Goal: Task Accomplishment & Management: Use online tool/utility

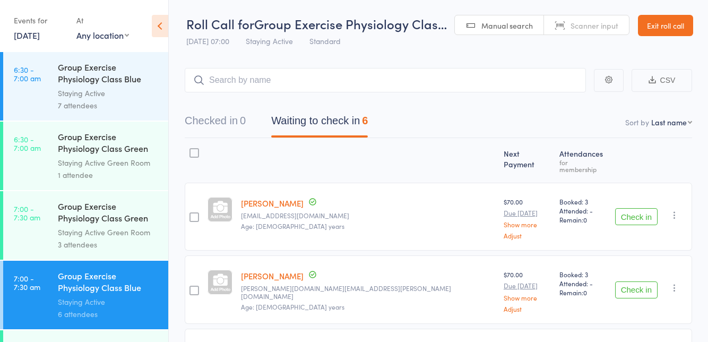
click at [123, 231] on div "Staying Active Green Room" at bounding box center [108, 232] width 101 height 12
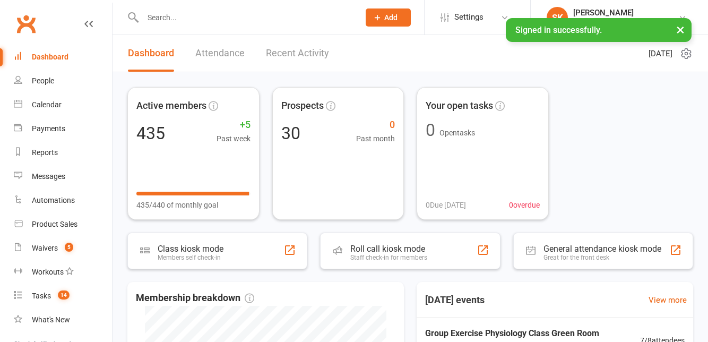
click at [433, 254] on div "Roll call kiosk mode Staff check-in for members" at bounding box center [410, 250] width 180 height 37
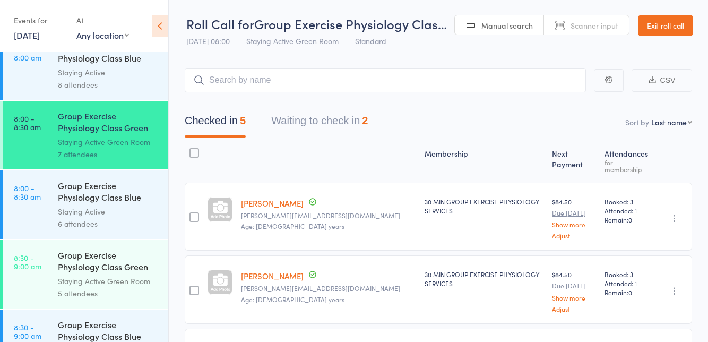
scroll to position [364, 0]
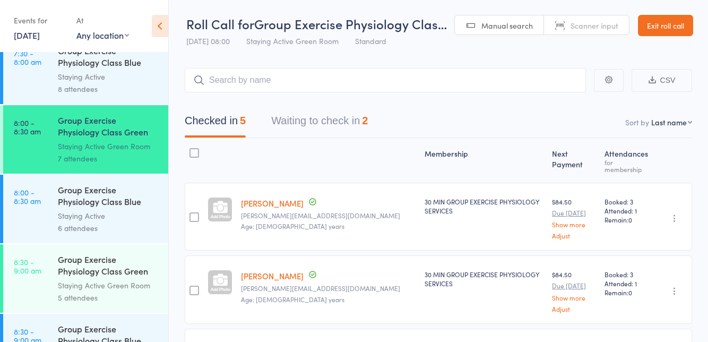
click at [41, 218] on link "8:00 - 8:30 am Group Exercise Physiology Class Blue Room Staying Active 6 atten…" at bounding box center [85, 209] width 165 height 68
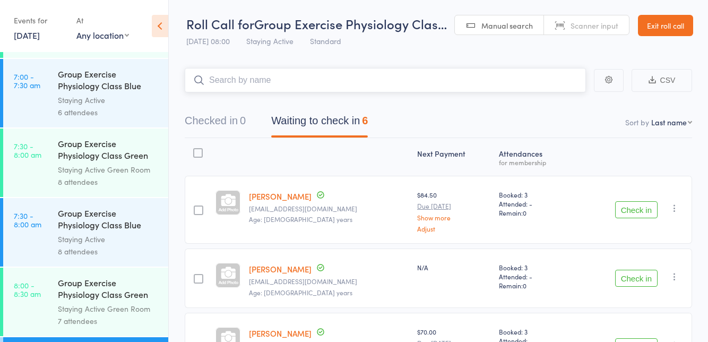
scroll to position [222, 0]
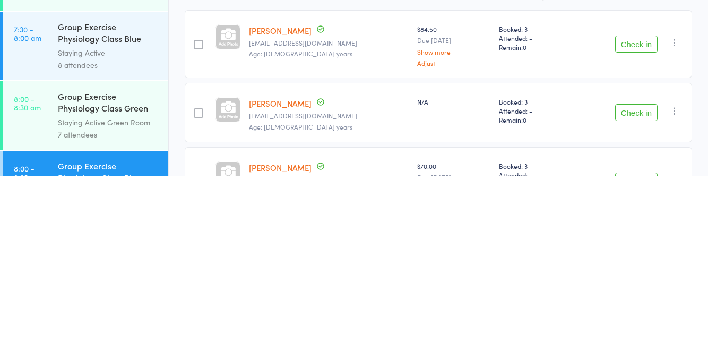
click at [640, 216] on button "Check in" at bounding box center [636, 209] width 42 height 17
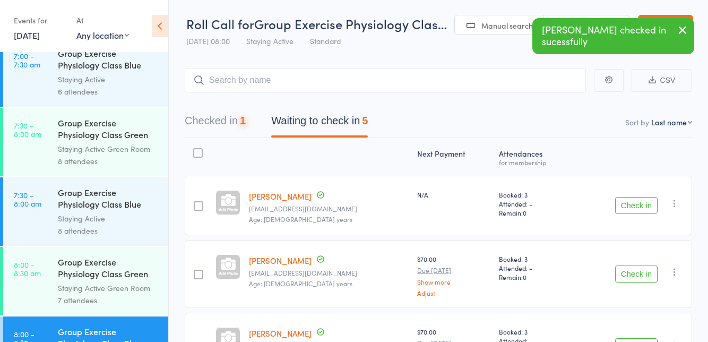
click at [633, 204] on button "Check in" at bounding box center [636, 205] width 42 height 17
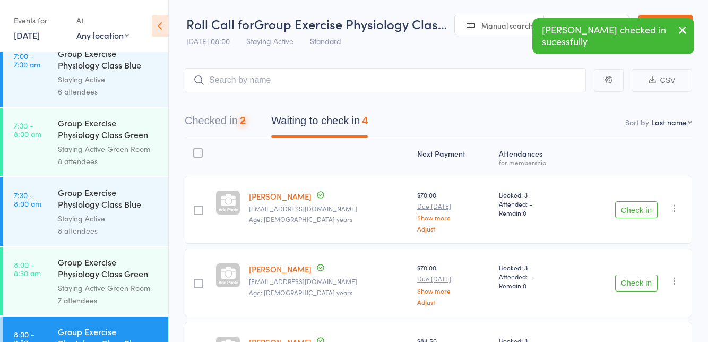
click at [640, 210] on button "Check in" at bounding box center [636, 209] width 42 height 17
click at [633, 213] on button "Check in" at bounding box center [636, 209] width 42 height 17
click at [623, 281] on button "Check in" at bounding box center [636, 282] width 42 height 17
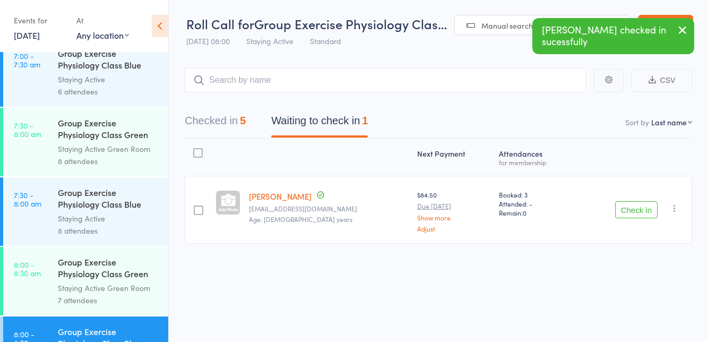
click at [22, 215] on link "7:30 - 8:00 am Group Exercise Physiology Class Blue Room Staying Active 8 atten…" at bounding box center [85, 211] width 165 height 68
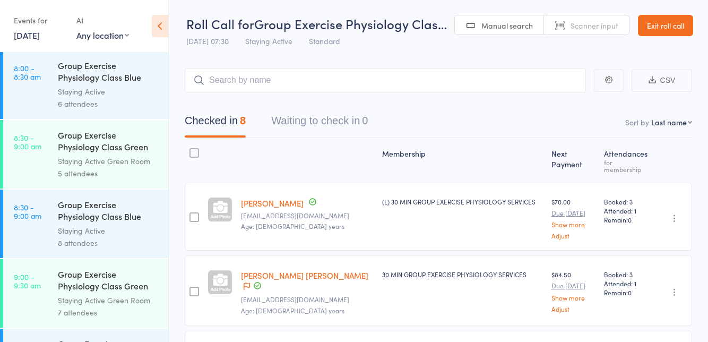
scroll to position [484, 0]
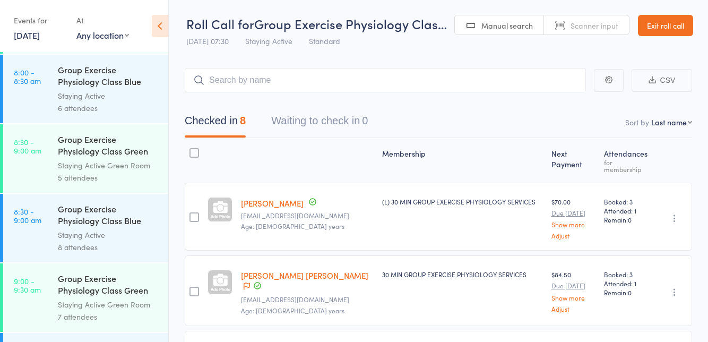
click at [19, 96] on link "8:00 - 8:30 am Group Exercise Physiology Class Blue Room Staying Active 6 atten…" at bounding box center [85, 89] width 165 height 68
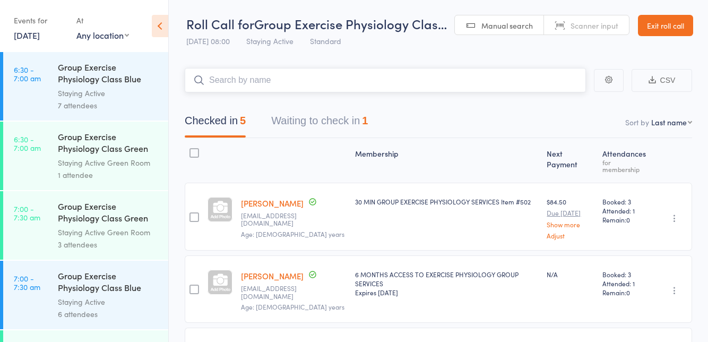
click at [277, 121] on button "Waiting to check in 1" at bounding box center [319, 123] width 97 height 28
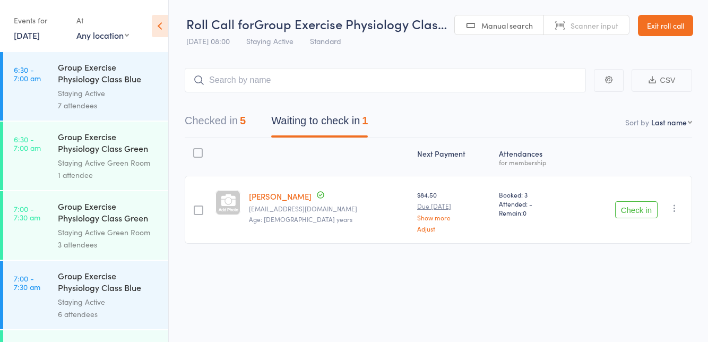
click at [31, 38] on link "13 Oct, 2025" at bounding box center [27, 35] width 26 height 12
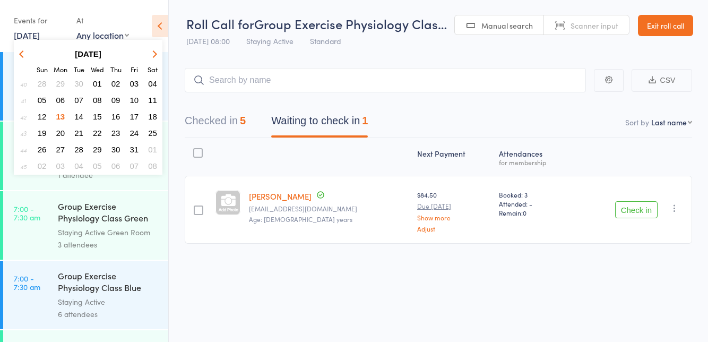
click at [79, 138] on button "21" at bounding box center [79, 133] width 16 height 14
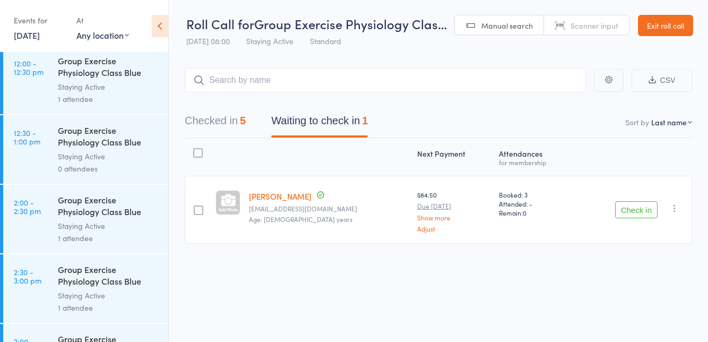
scroll to position [1119, 0]
click at [21, 38] on link "21 Oct, 2025" at bounding box center [27, 35] width 26 height 12
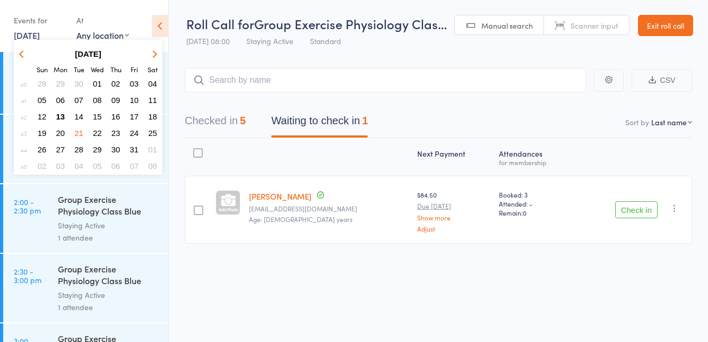
click at [56, 123] on button "13" at bounding box center [61, 116] width 16 height 14
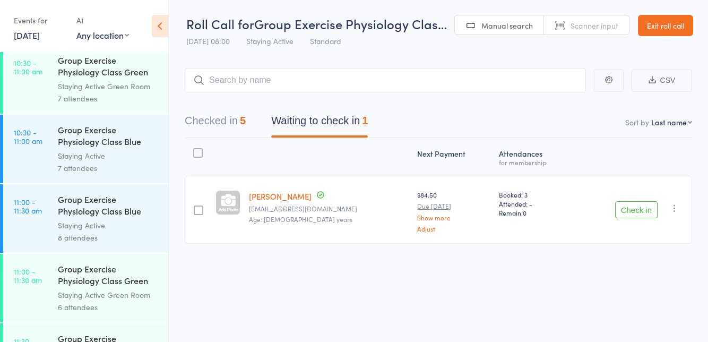
click at [628, 211] on button "Check in" at bounding box center [636, 209] width 42 height 17
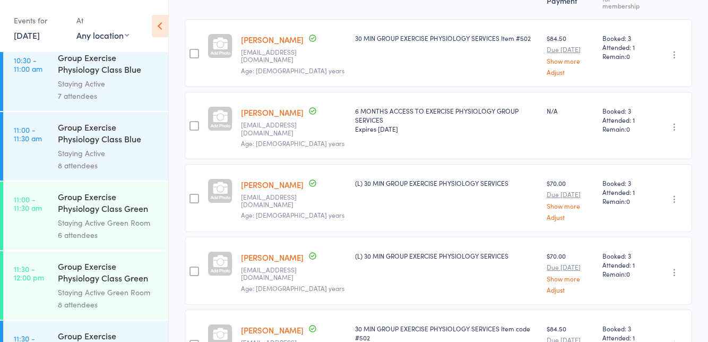
scroll to position [166, 0]
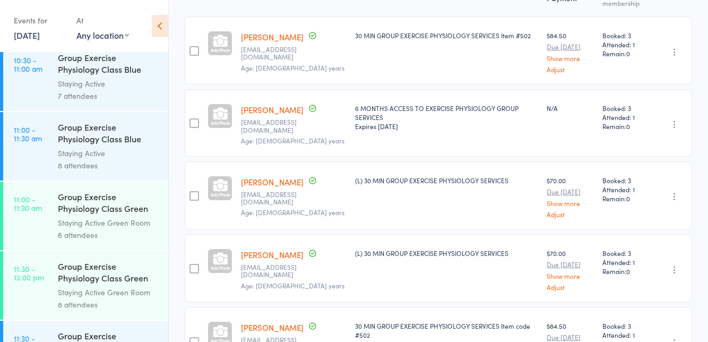
click at [274, 176] on link "Alan Simons" at bounding box center [272, 181] width 63 height 11
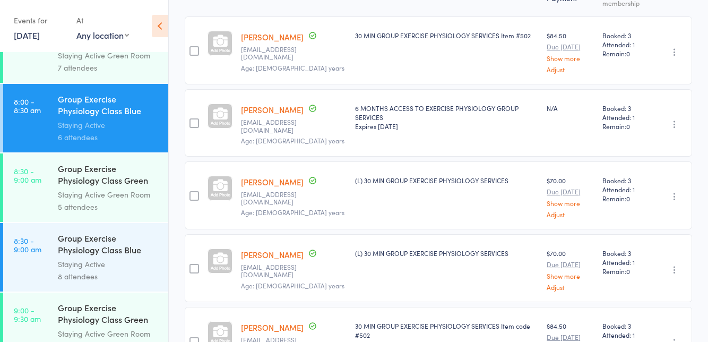
scroll to position [454, 0]
click at [119, 249] on div "Group Exercise Physiology Class Blue Room" at bounding box center [108, 245] width 101 height 26
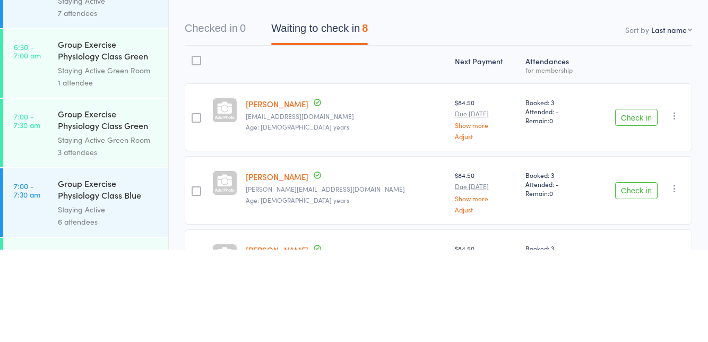
click at [623, 211] on button "Check in" at bounding box center [636, 209] width 42 height 17
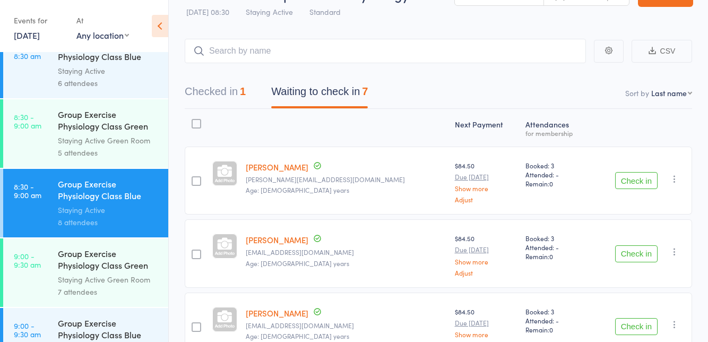
scroll to position [510, 0]
click at [126, 131] on div "Group Exercise Physiology Class Green Room" at bounding box center [108, 120] width 101 height 26
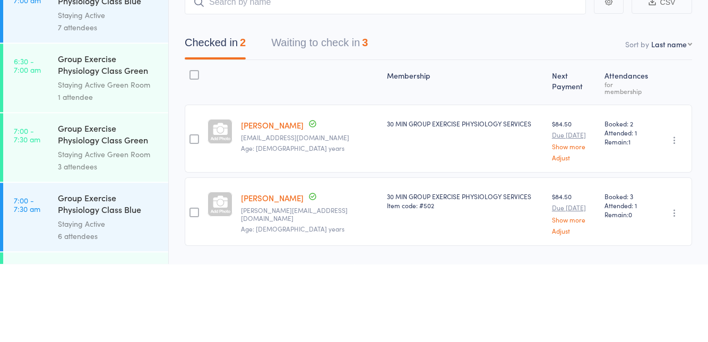
click at [356, 116] on button "Waiting to check in 3" at bounding box center [319, 123] width 97 height 28
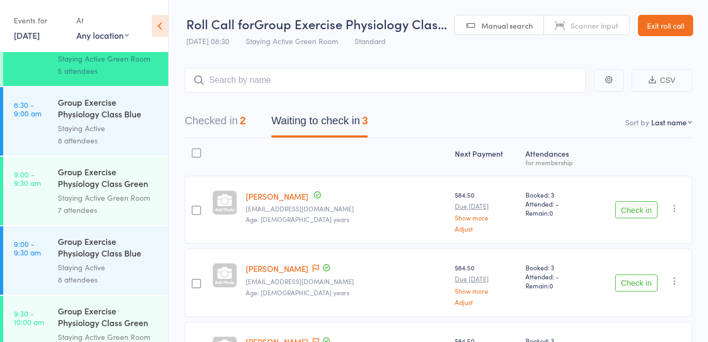
scroll to position [590, 0]
click at [128, 115] on div "Group Exercise Physiology Class Blue Room" at bounding box center [108, 110] width 101 height 26
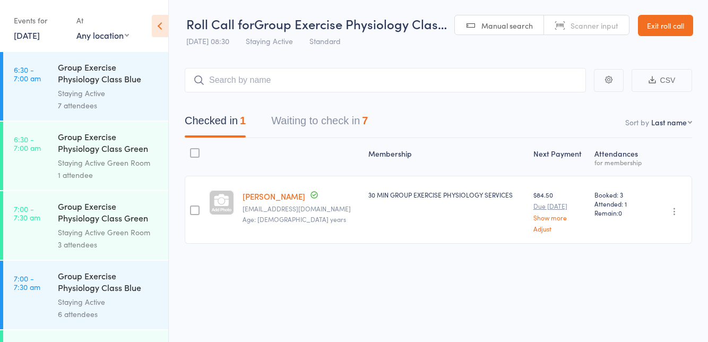
click at [346, 126] on button "Waiting to check in 7" at bounding box center [319, 123] width 97 height 28
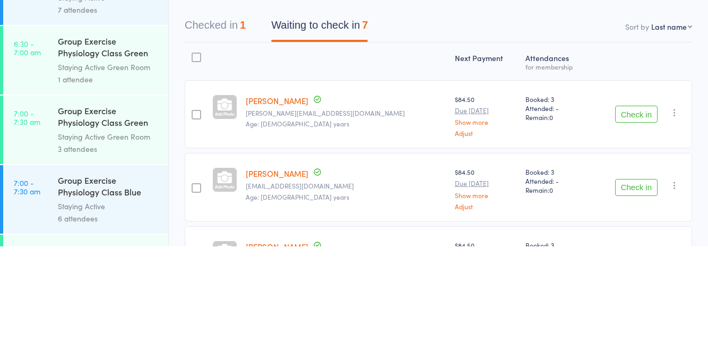
click at [636, 212] on button "Check in" at bounding box center [636, 209] width 42 height 17
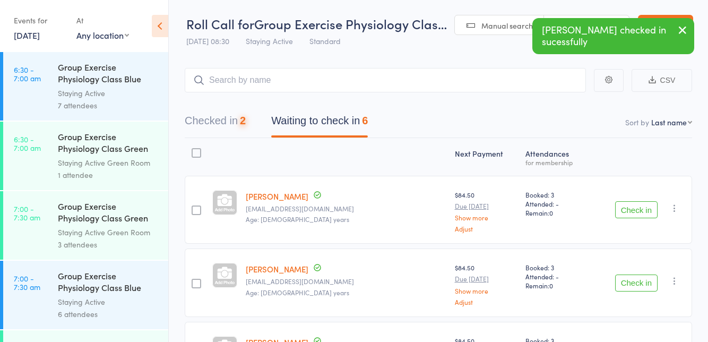
click at [633, 212] on button "Check in" at bounding box center [636, 209] width 42 height 17
click at [632, 217] on button "Check in" at bounding box center [636, 209] width 42 height 17
click at [633, 210] on button "Check in" at bounding box center [636, 209] width 42 height 17
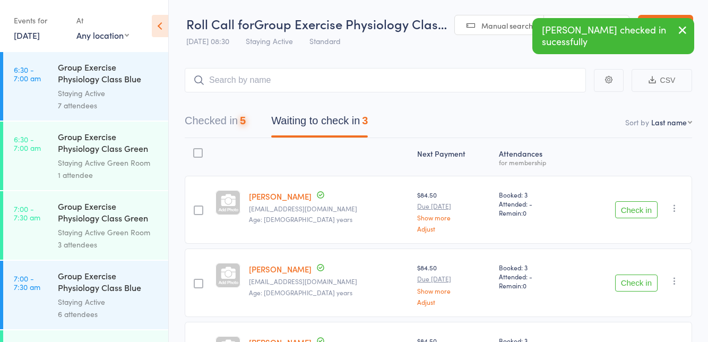
click at [635, 206] on button "Check in" at bounding box center [636, 209] width 42 height 17
click at [636, 212] on button "Check in" at bounding box center [636, 209] width 42 height 17
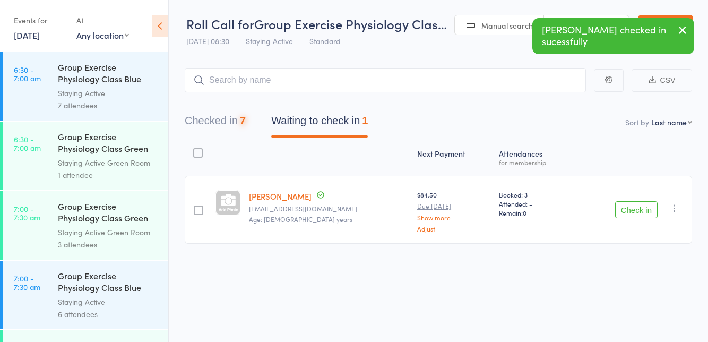
click at [630, 211] on button "Check in" at bounding box center [636, 209] width 42 height 17
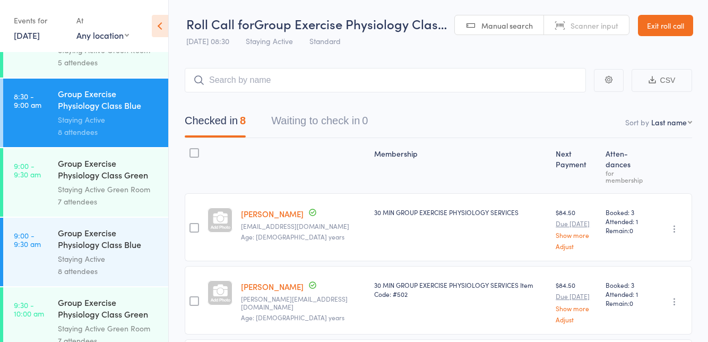
scroll to position [600, 0]
click at [30, 259] on link "9:00 - 9:30 am Group Exercise Physiology Class Blue Room Staying Active 8 atten…" at bounding box center [85, 250] width 165 height 68
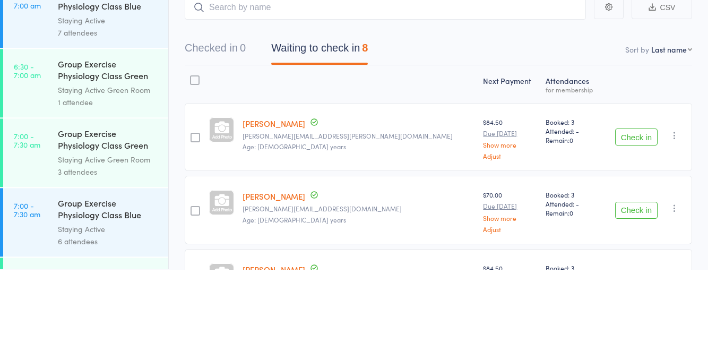
click at [640, 207] on button "Check in" at bounding box center [636, 209] width 42 height 17
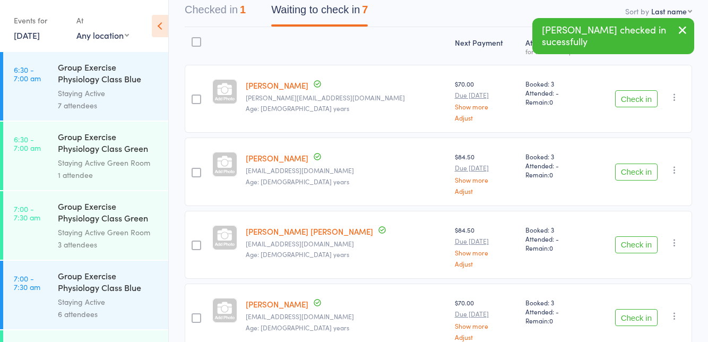
scroll to position [116, 0]
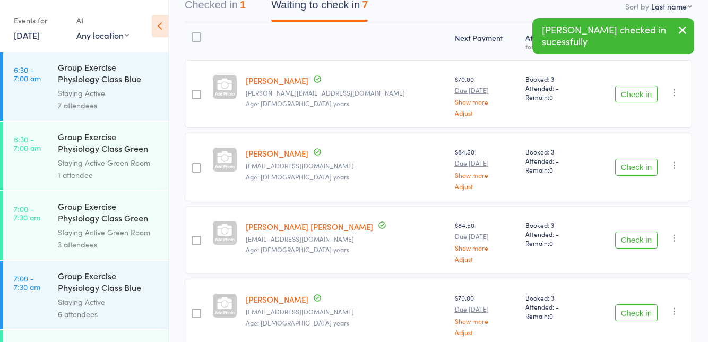
click at [635, 164] on button "Check in" at bounding box center [636, 167] width 42 height 17
click at [631, 167] on button "Check in" at bounding box center [636, 167] width 42 height 17
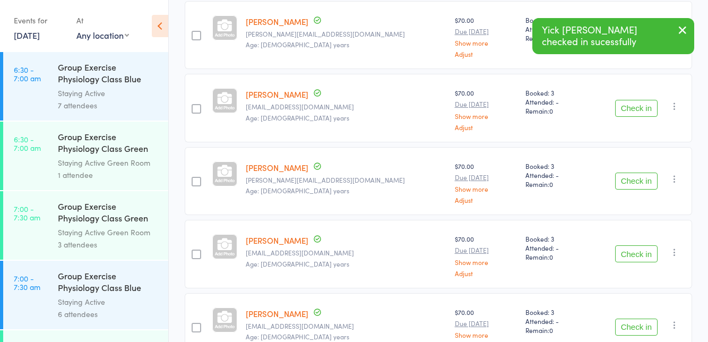
scroll to position [174, 0]
click at [636, 182] on button "Check in" at bounding box center [636, 181] width 42 height 17
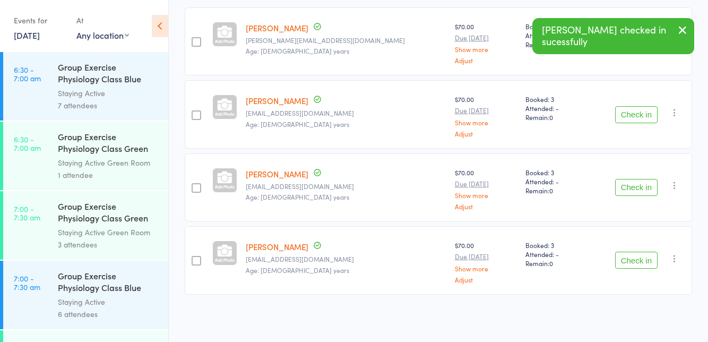
scroll to position [120, 0]
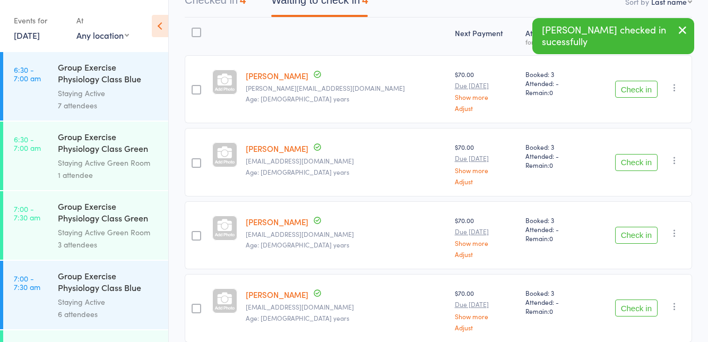
click at [636, 236] on button "Check in" at bounding box center [636, 235] width 42 height 17
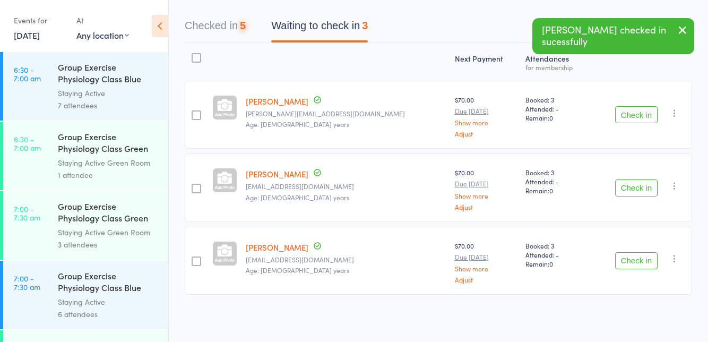
scroll to position [48, 0]
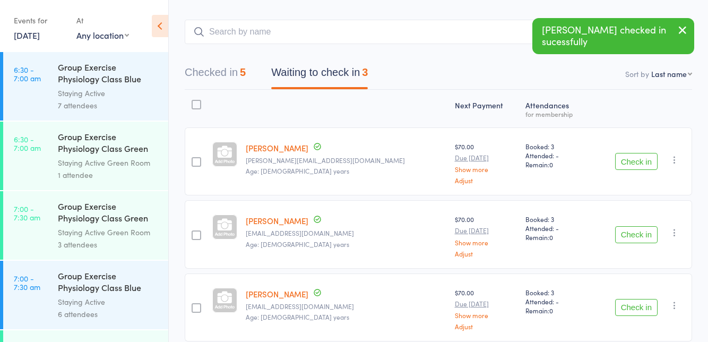
click at [223, 72] on button "Checked in 5" at bounding box center [215, 75] width 61 height 28
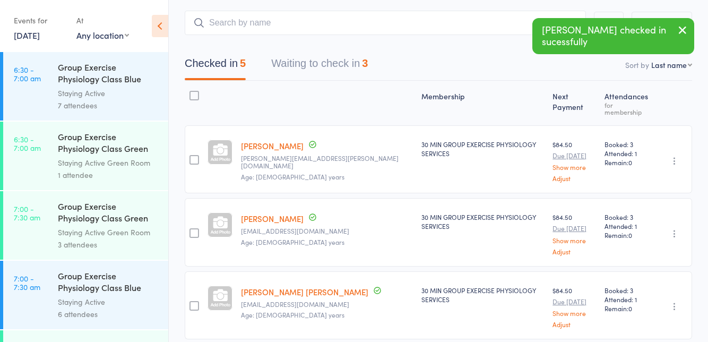
scroll to position [0, 0]
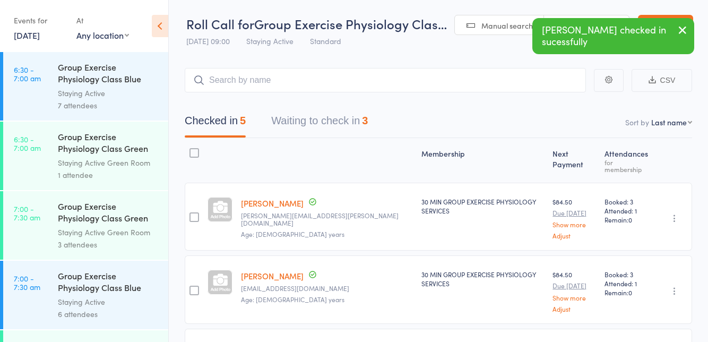
click at [357, 118] on button "Waiting to check in 3" at bounding box center [319, 123] width 97 height 28
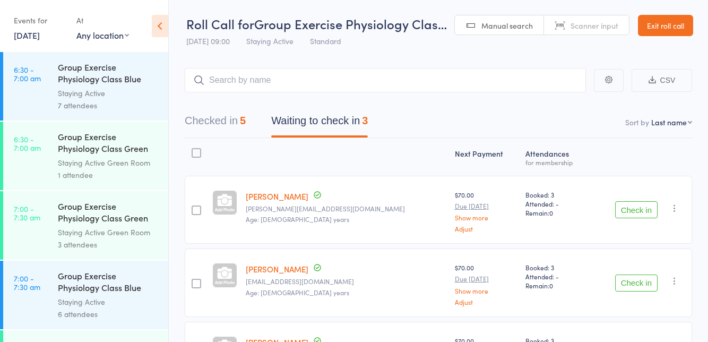
click at [627, 213] on button "Check in" at bounding box center [636, 209] width 42 height 17
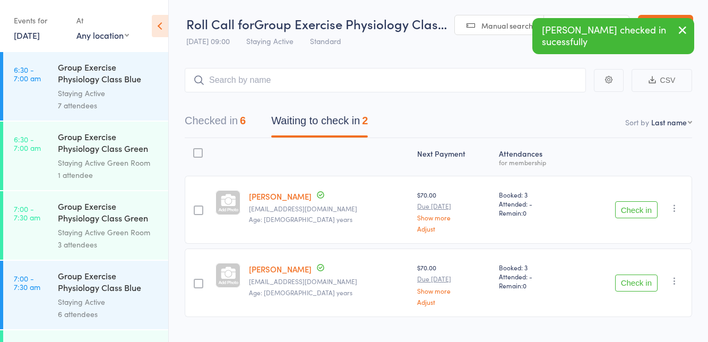
click at [624, 284] on button "Check in" at bounding box center [636, 282] width 42 height 17
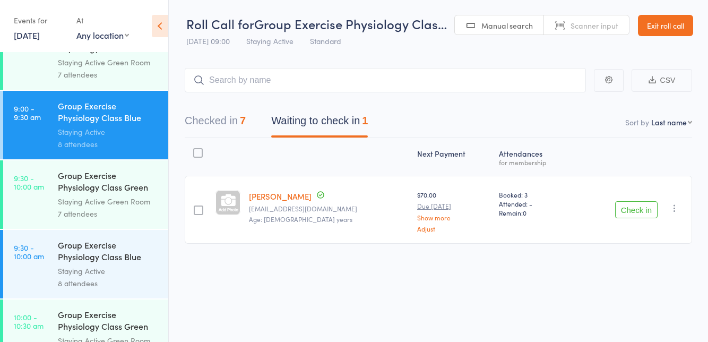
scroll to position [726, 0]
click at [25, 265] on link "9:30 - 10:00 am Group Exercise Physiology Class Blue Room Staying Active 8 atte…" at bounding box center [85, 263] width 165 height 68
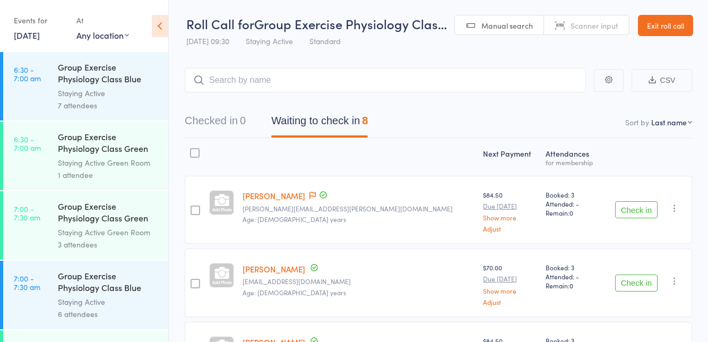
click at [630, 209] on button "Check in" at bounding box center [636, 209] width 42 height 17
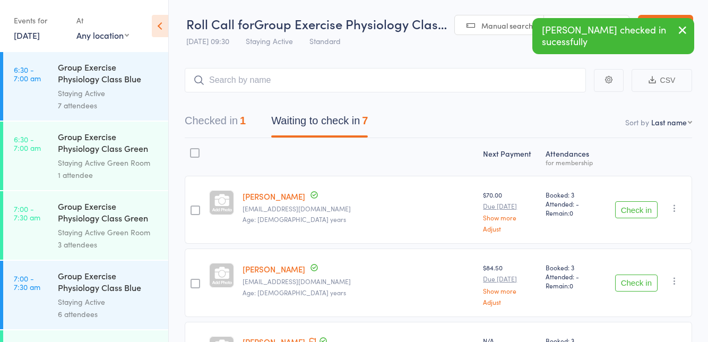
click at [627, 213] on button "Check in" at bounding box center [636, 209] width 42 height 17
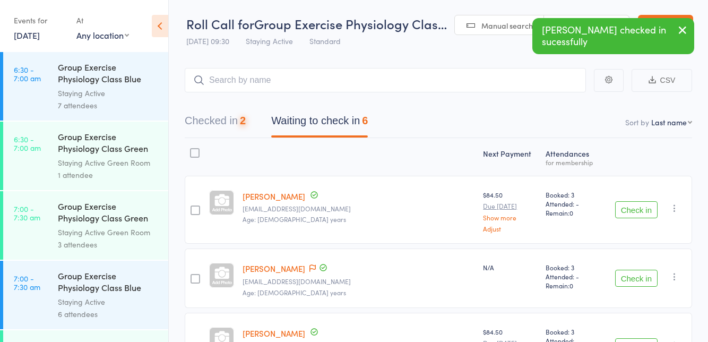
click at [631, 209] on button "Check in" at bounding box center [636, 209] width 42 height 17
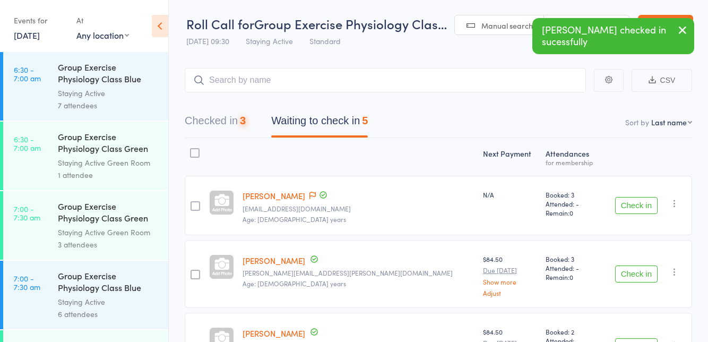
click at [621, 222] on div "Check in Check in Send message Add Note Add Task Add Flag Remove Mark absent" at bounding box center [647, 205] width 90 height 59
click at [628, 208] on button "Check in" at bounding box center [636, 205] width 42 height 17
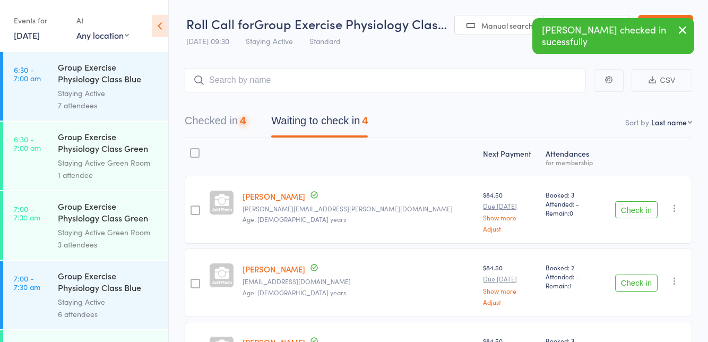
click at [628, 212] on button "Check in" at bounding box center [636, 209] width 42 height 17
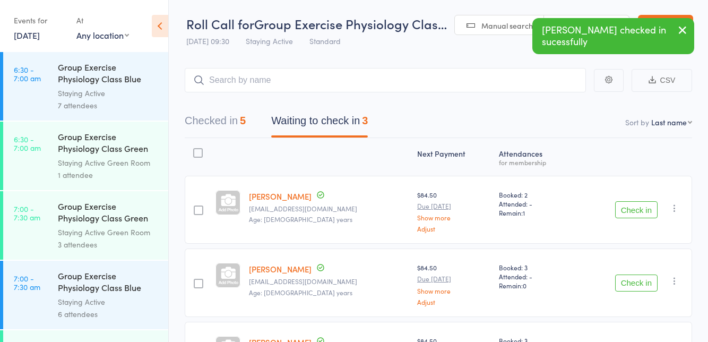
click at [623, 212] on button "Check in" at bounding box center [636, 209] width 42 height 17
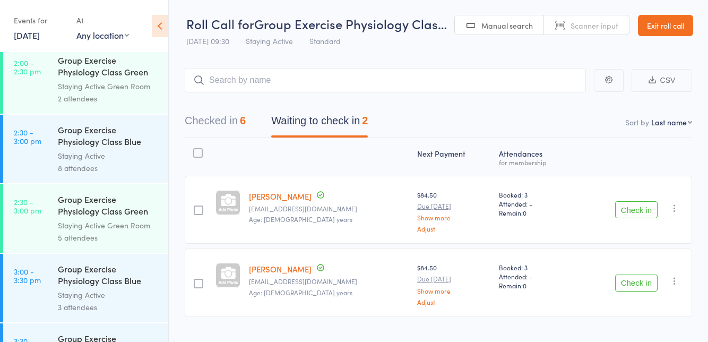
scroll to position [1817, 0]
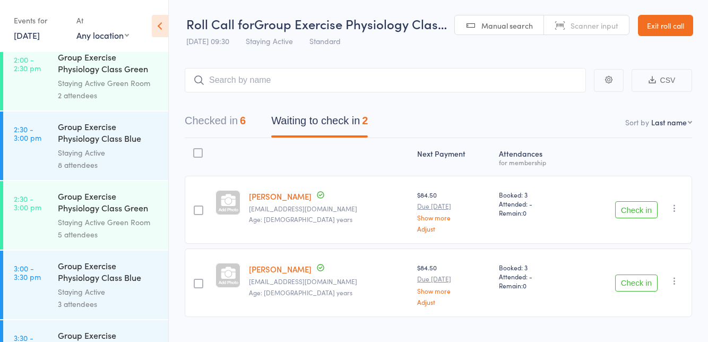
click at [22, 227] on link "2:30 - 3:00 pm Group Exercise Physiology Class Green Room Staying Active Green …" at bounding box center [85, 215] width 165 height 68
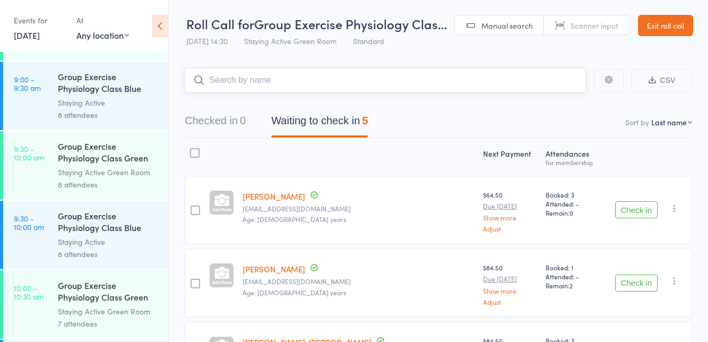
scroll to position [787, 0]
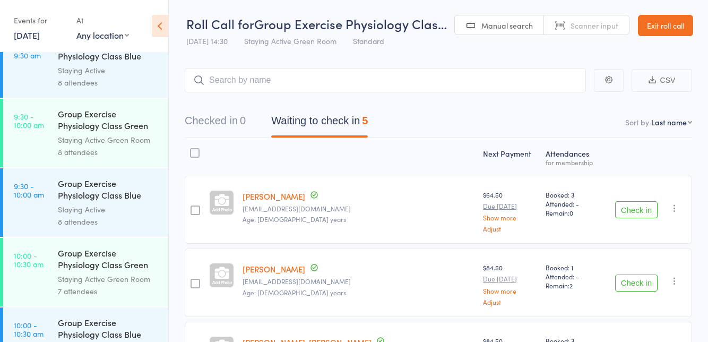
click at [394, 46] on div "Roll Call for Group Exercise Physiology Clas… 13 Oct 14:30 Staying Active Green…" at bounding box center [316, 33] width 261 height 37
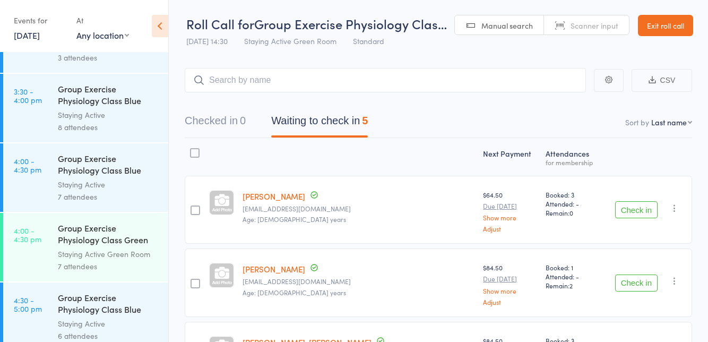
scroll to position [2098, 0]
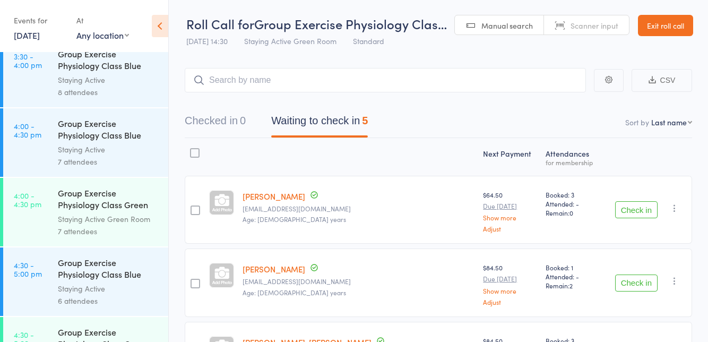
click at [29, 39] on link "13 Oct, 2025" at bounding box center [27, 35] width 26 height 12
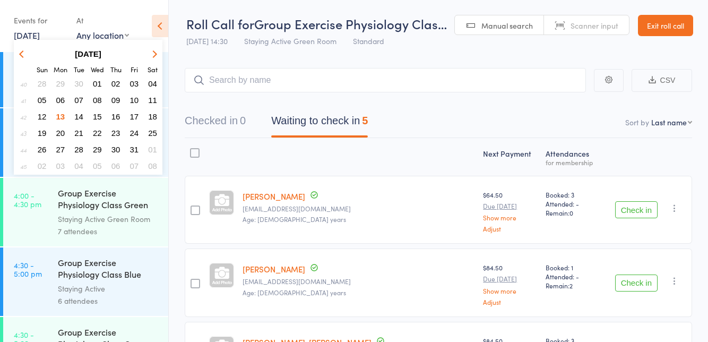
click at [79, 137] on button "21" at bounding box center [79, 133] width 16 height 14
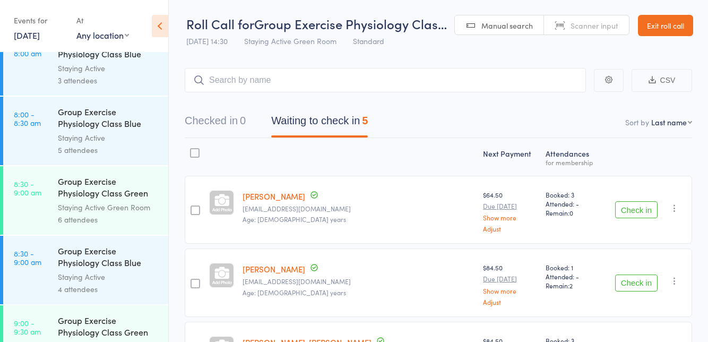
scroll to position [160, 0]
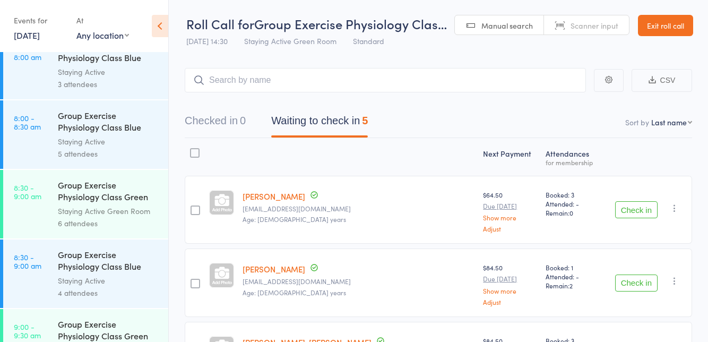
click at [22, 39] on link "21 Oct, 2025" at bounding box center [27, 35] width 26 height 12
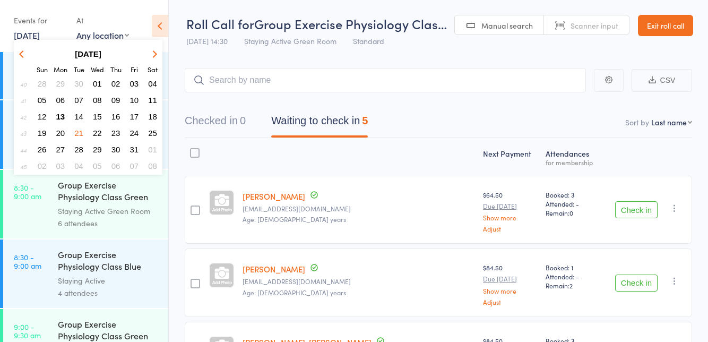
click at [60, 121] on button "13" at bounding box center [61, 116] width 16 height 14
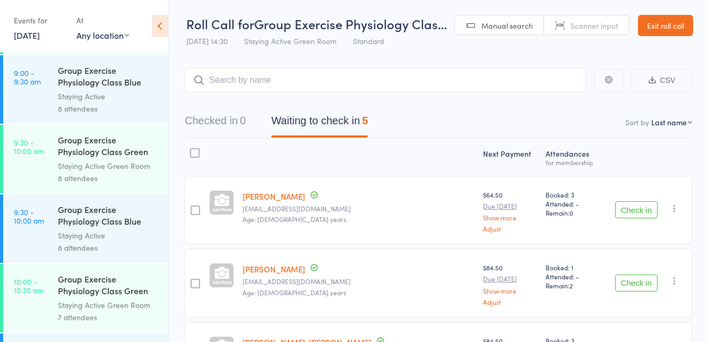
scroll to position [761, 0]
click at [20, 233] on link "9:30 - 10:00 am Group Exercise Physiology Class Blue Room Staying Active 8 atte…" at bounding box center [85, 229] width 165 height 68
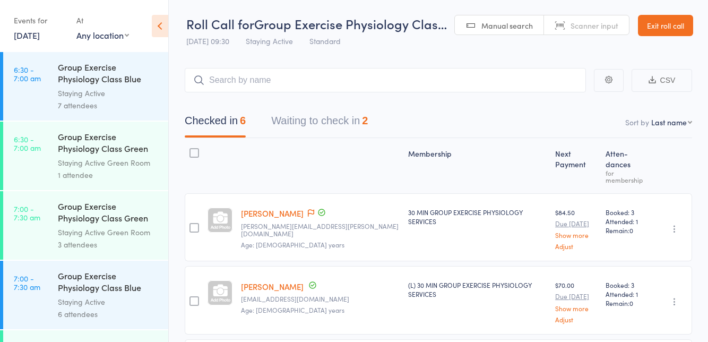
click at [355, 48] on div "Roll Call for Group Exercise Physiology Clas… 13 Oct 09:30 Staying Active Stand…" at bounding box center [316, 33] width 261 height 37
click at [308, 218] on span at bounding box center [311, 213] width 6 height 11
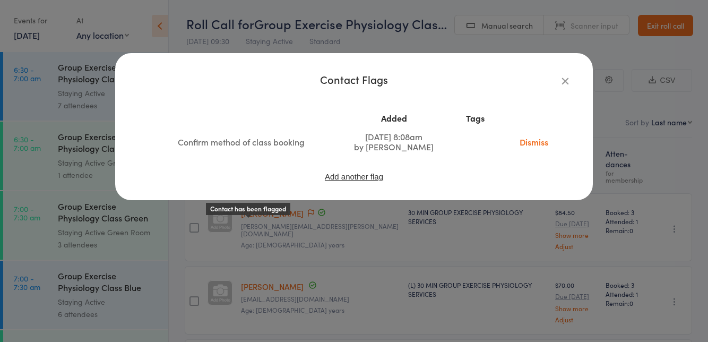
click at [527, 138] on link "Dismiss" at bounding box center [533, 142] width 45 height 12
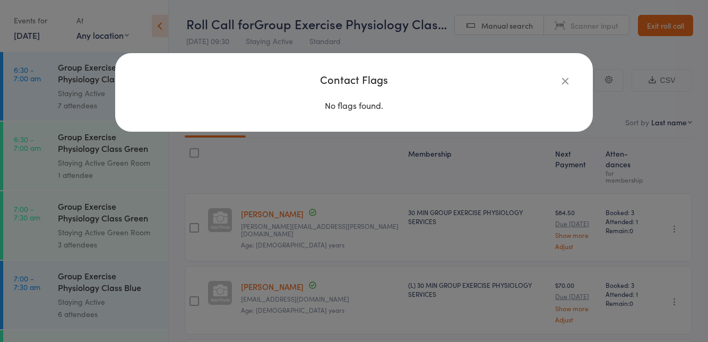
click at [409, 236] on div "Contact Flags No flags found." at bounding box center [354, 171] width 708 height 342
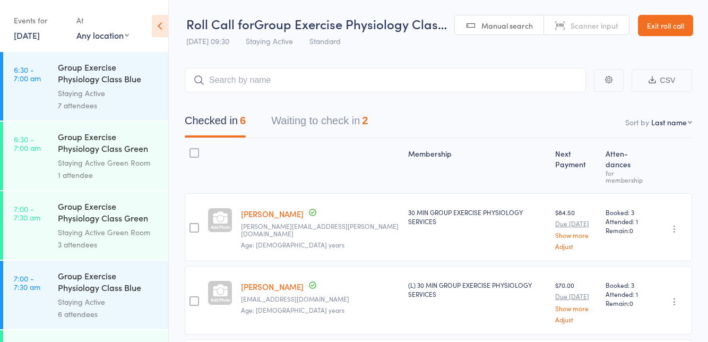
click at [309, 126] on button "Waiting to check in 2" at bounding box center [319, 123] width 97 height 28
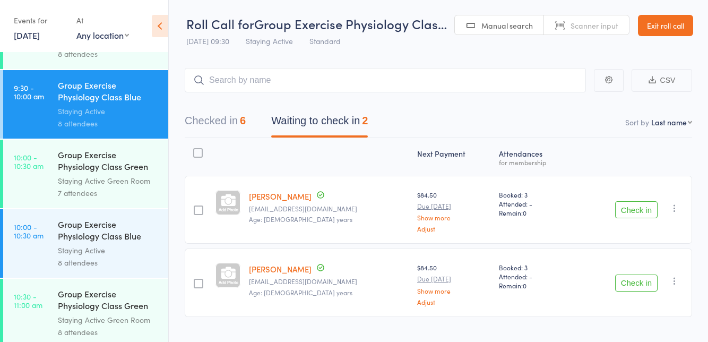
scroll to position [884, 0]
click at [666, 29] on link "Exit roll call" at bounding box center [665, 25] width 55 height 21
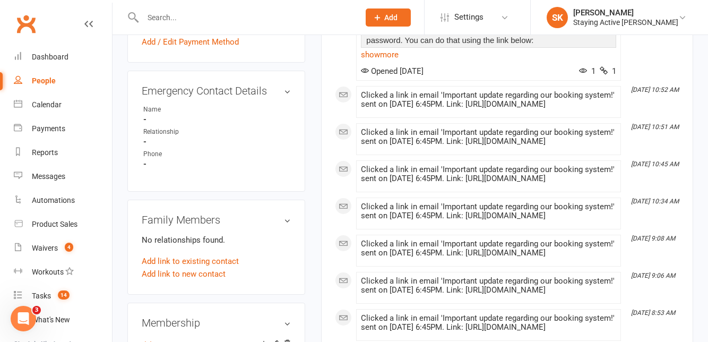
scroll to position [578, 0]
click at [231, 254] on link "Add link to existing contact" at bounding box center [190, 260] width 97 height 13
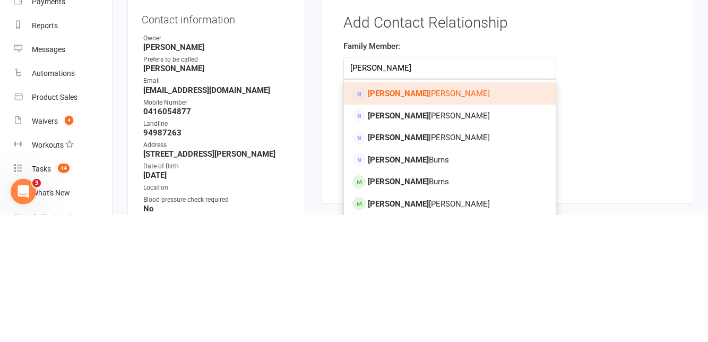
scroll to position [25, 0]
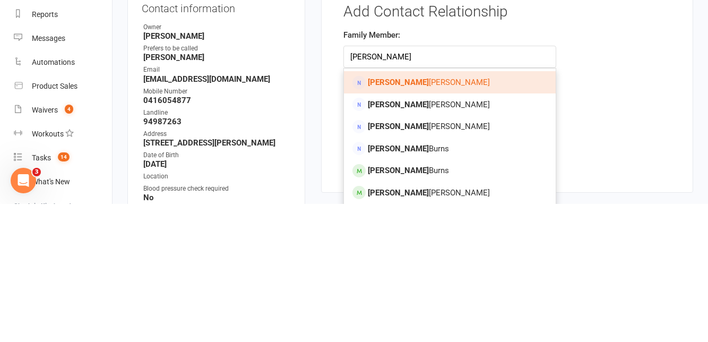
click at [510, 330] on link "Joan Simons" at bounding box center [450, 330] width 212 height 22
type input "Joan Simons"
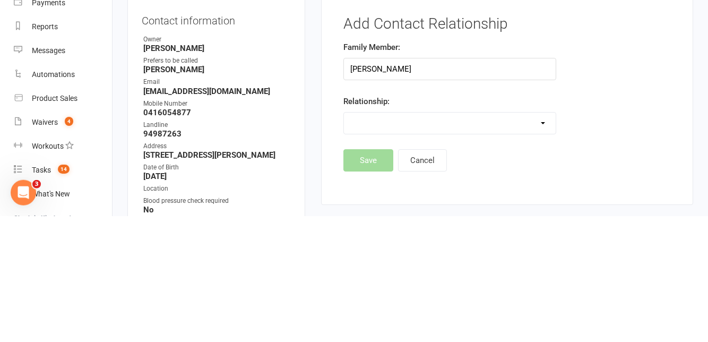
click at [540, 256] on select "Parent / Guardian Child Sibling (parent not in system) Spouse / Partner Cousin …" at bounding box center [450, 248] width 212 height 21
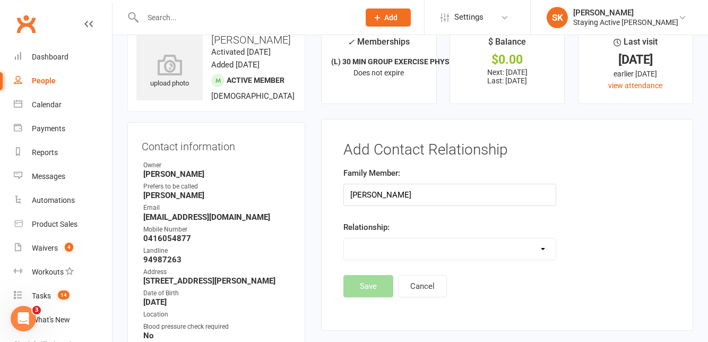
select select "3"
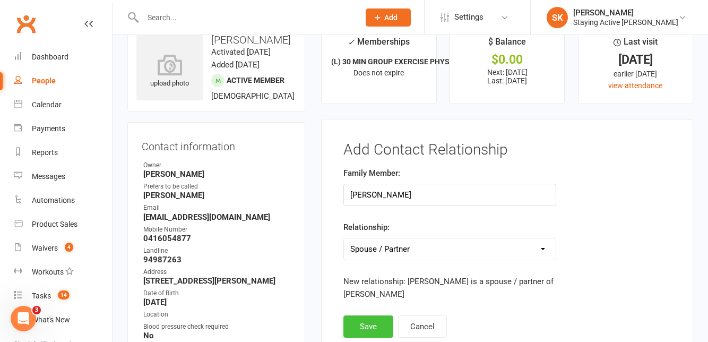
click at [363, 325] on button "Save" at bounding box center [368, 326] width 50 height 22
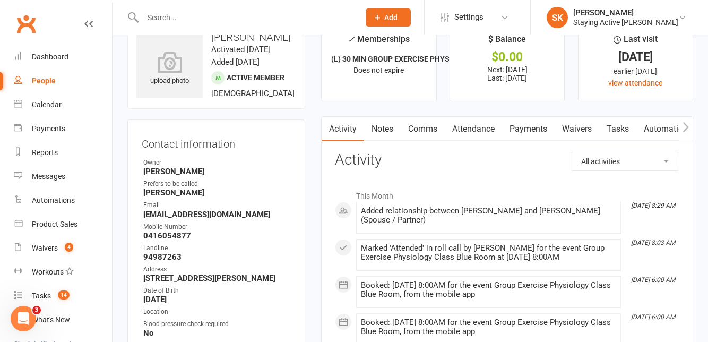
scroll to position [0, 0]
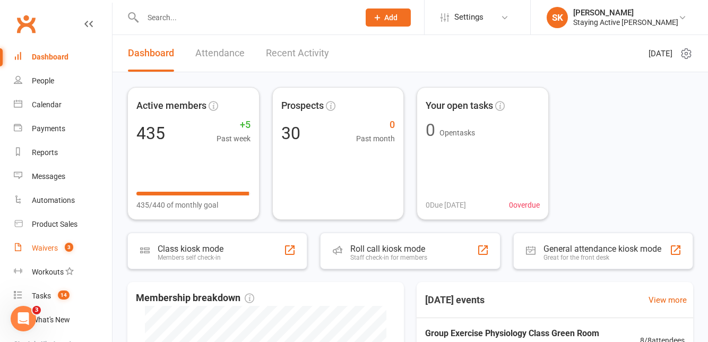
click at [58, 248] on link "Waivers 3" at bounding box center [63, 248] width 98 height 24
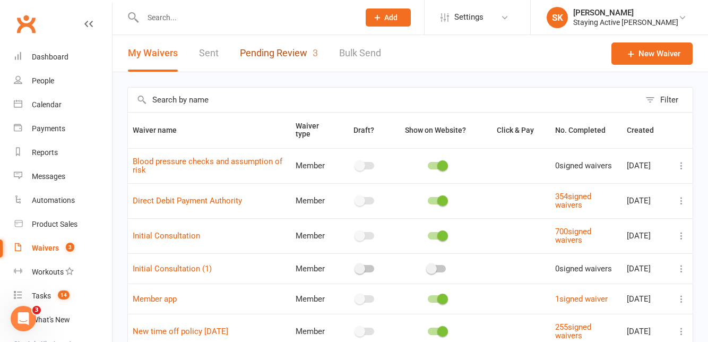
click at [263, 64] on link "Pending Review 3" at bounding box center [279, 53] width 78 height 37
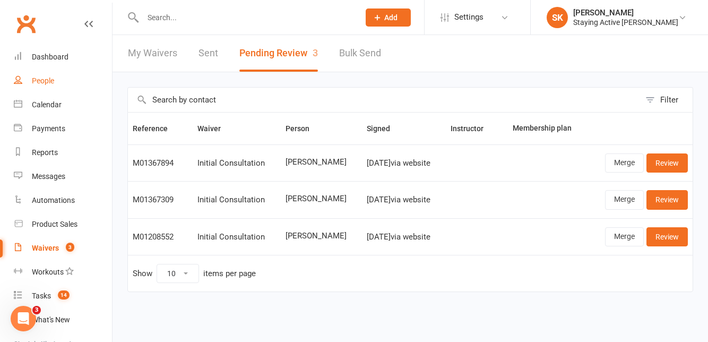
click at [26, 69] on link "People" at bounding box center [63, 81] width 98 height 24
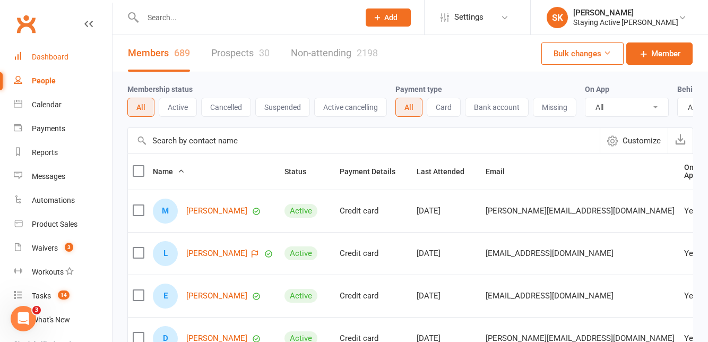
click at [29, 68] on link "Dashboard" at bounding box center [63, 57] width 98 height 24
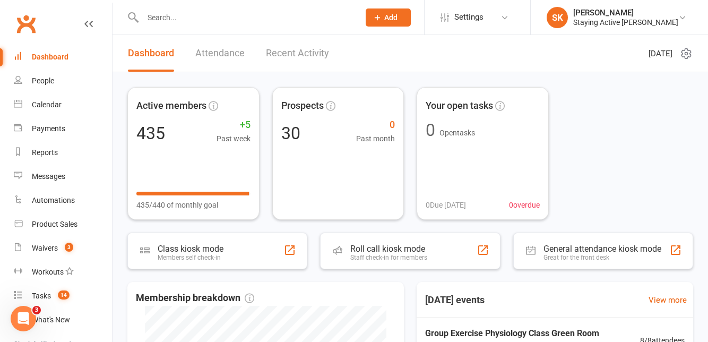
click at [440, 253] on div "Roll call kiosk mode Staff check-in for members" at bounding box center [410, 250] width 180 height 37
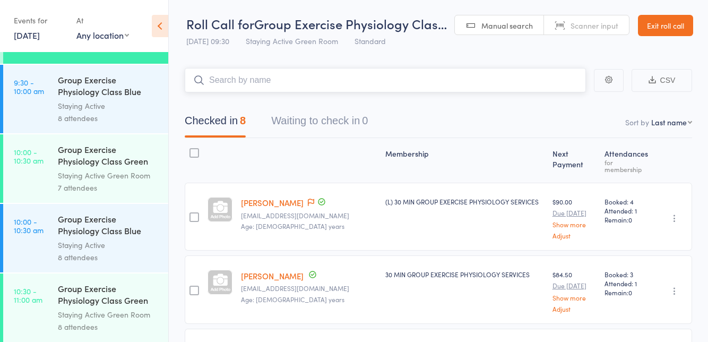
scroll to position [891, 0]
click at [41, 233] on time "10:00 - 10:30 am" at bounding box center [29, 224] width 30 height 17
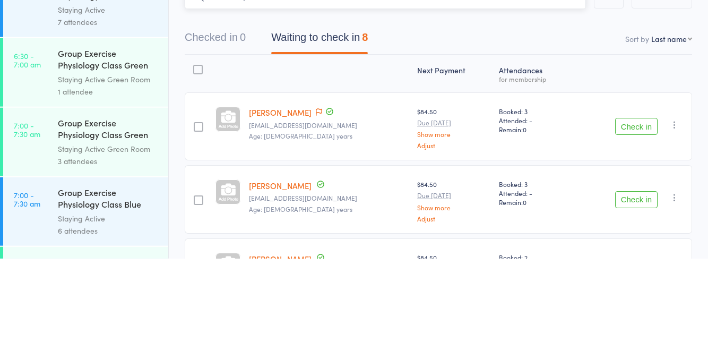
click at [575, 115] on nav "Checked in 0 Waiting to check in 8" at bounding box center [438, 123] width 533 height 28
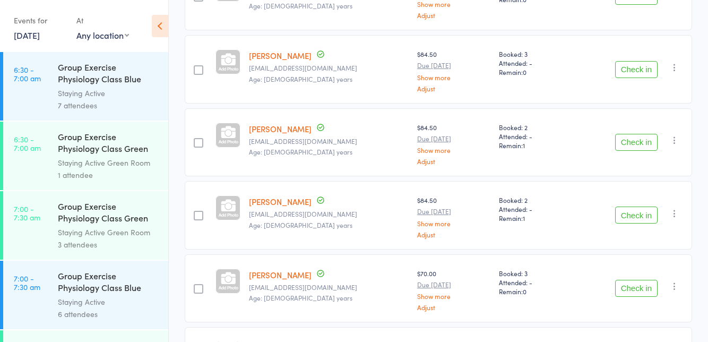
scroll to position [214, 0]
click at [646, 146] on button "Check in" at bounding box center [636, 141] width 42 height 17
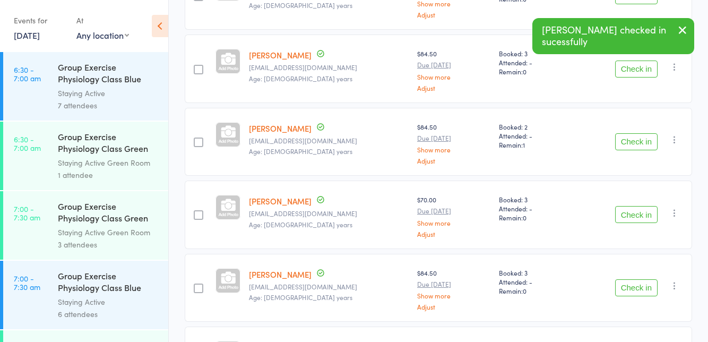
click at [638, 142] on button "Check in" at bounding box center [636, 141] width 42 height 17
click at [634, 142] on button "Check in" at bounding box center [636, 141] width 42 height 17
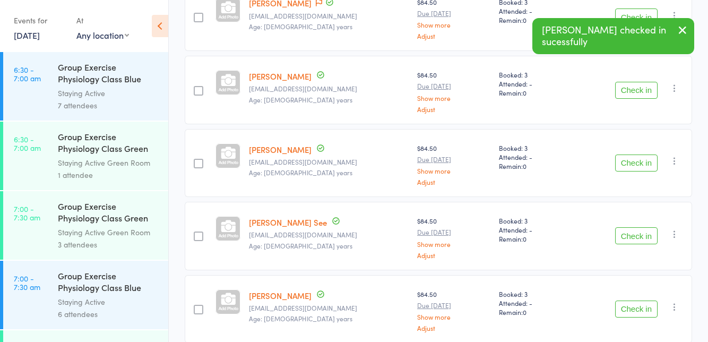
click at [630, 237] on button "Check in" at bounding box center [636, 235] width 42 height 17
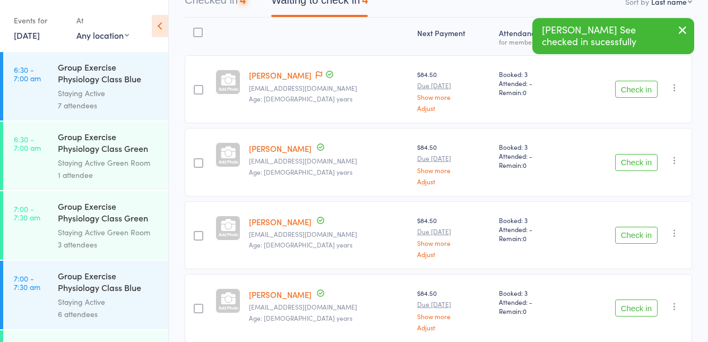
click at [631, 309] on button "Check in" at bounding box center [636, 307] width 42 height 17
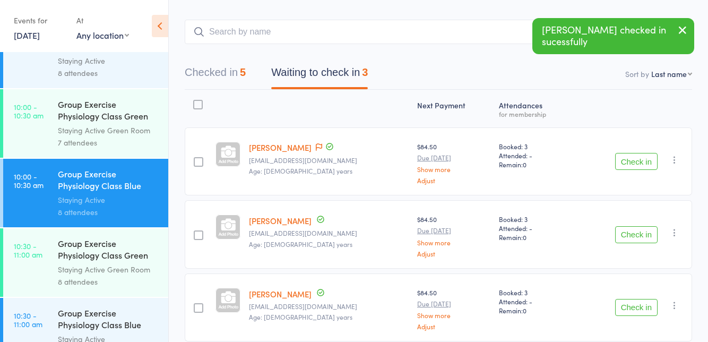
scroll to position [936, 0]
click at [16, 129] on link "10:00 - 10:30 am Group Exercise Physiology Class Green Room Staying Active Gree…" at bounding box center [85, 123] width 165 height 68
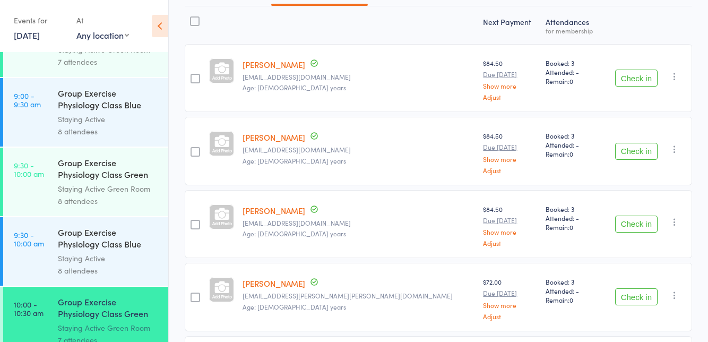
scroll to position [734, 0]
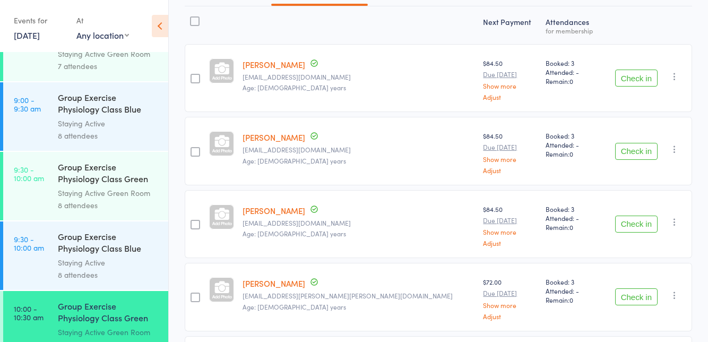
click at [101, 255] on div "Group Exercise Physiology Class Blue Room" at bounding box center [108, 243] width 101 height 26
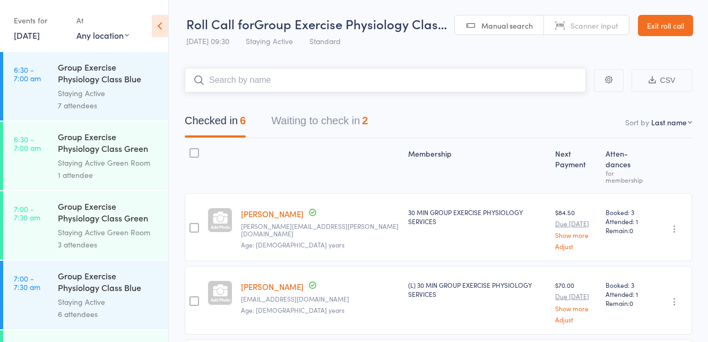
click at [342, 123] on button "Waiting to check in 2" at bounding box center [319, 123] width 97 height 28
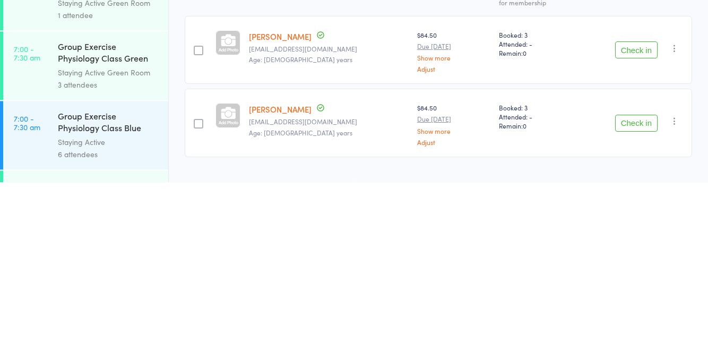
click at [671, 207] on icon "button" at bounding box center [674, 208] width 11 height 11
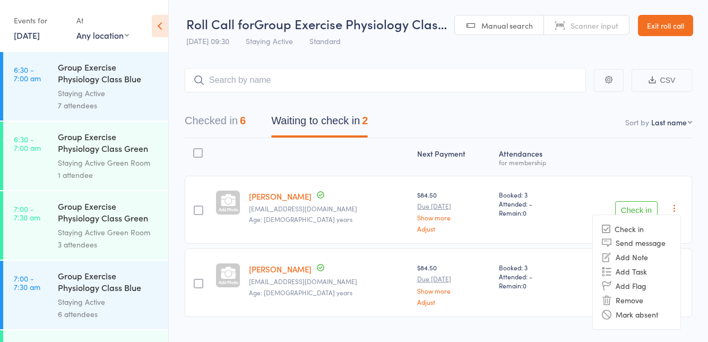
click at [648, 315] on li "Mark absent" at bounding box center [637, 314] width 88 height 14
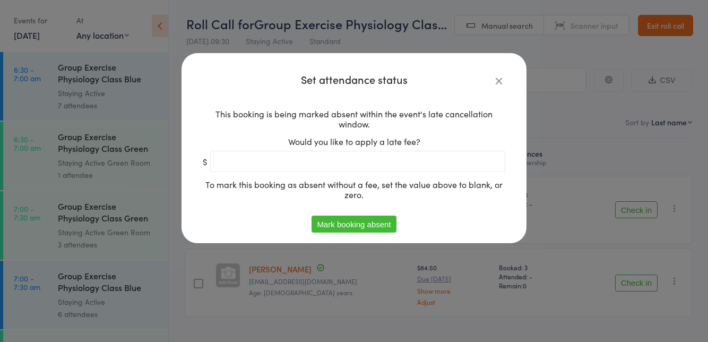
click at [370, 220] on button "Mark booking absent" at bounding box center [353, 223] width 84 height 17
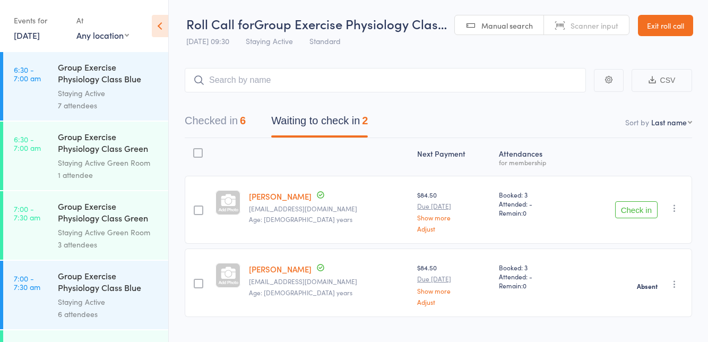
click at [678, 205] on icon "button" at bounding box center [674, 208] width 11 height 11
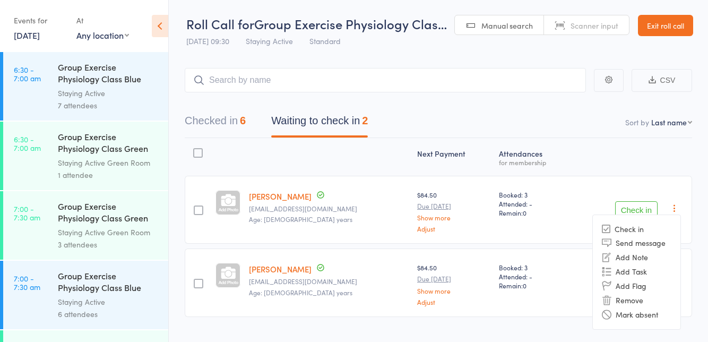
click at [653, 314] on li "Mark absent" at bounding box center [637, 314] width 88 height 14
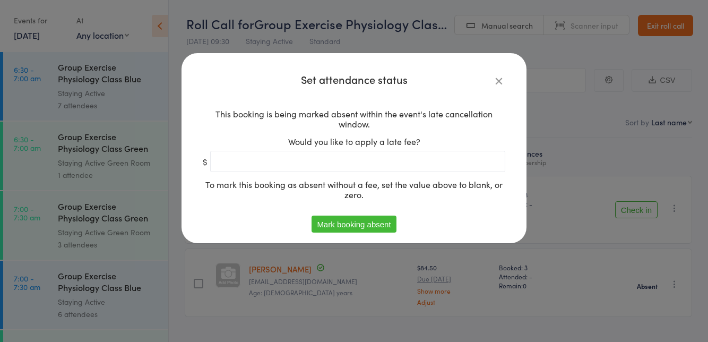
click at [376, 223] on button "Mark booking absent" at bounding box center [353, 223] width 84 height 17
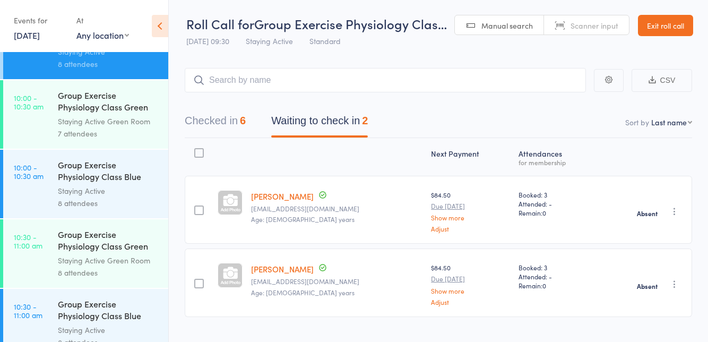
scroll to position [948, 0]
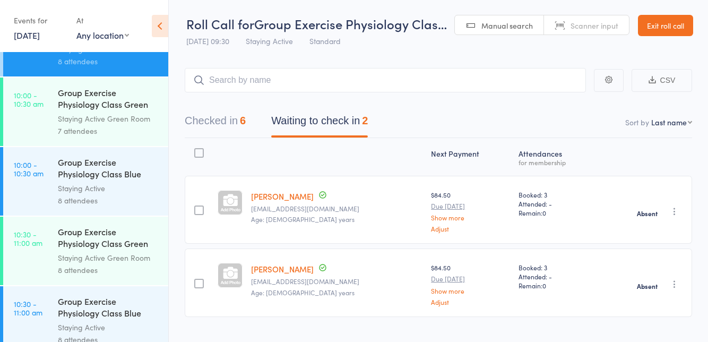
click at [16, 182] on link "10:00 - 10:30 am Group Exercise Physiology Class Blue Room Staying Active 8 att…" at bounding box center [85, 181] width 165 height 68
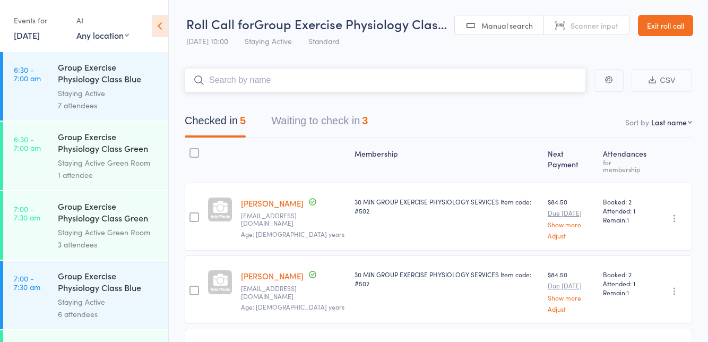
click at [292, 120] on button "Waiting to check in 3" at bounding box center [319, 123] width 97 height 28
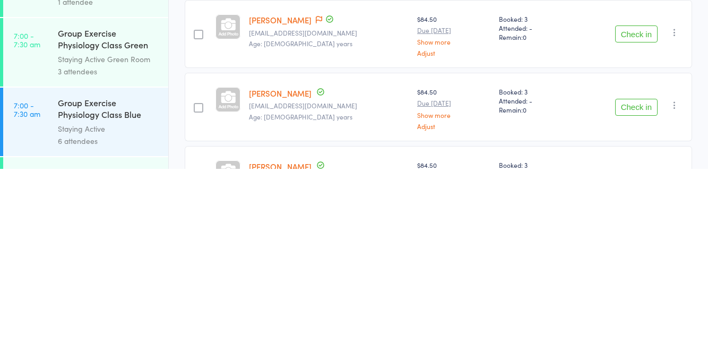
click at [616, 285] on button "Check in" at bounding box center [636, 280] width 42 height 17
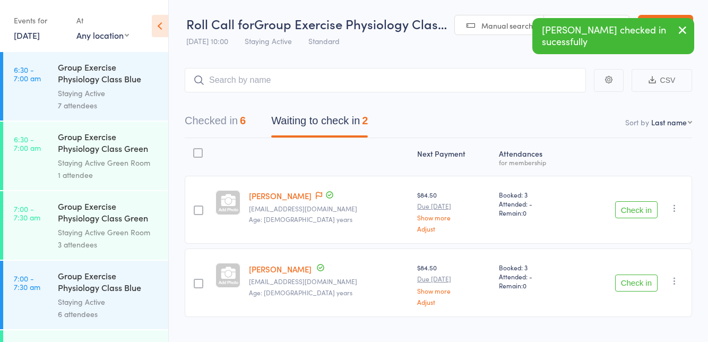
click at [628, 284] on button "Check in" at bounding box center [636, 282] width 42 height 17
